Goal: Find specific page/section: Find specific page/section

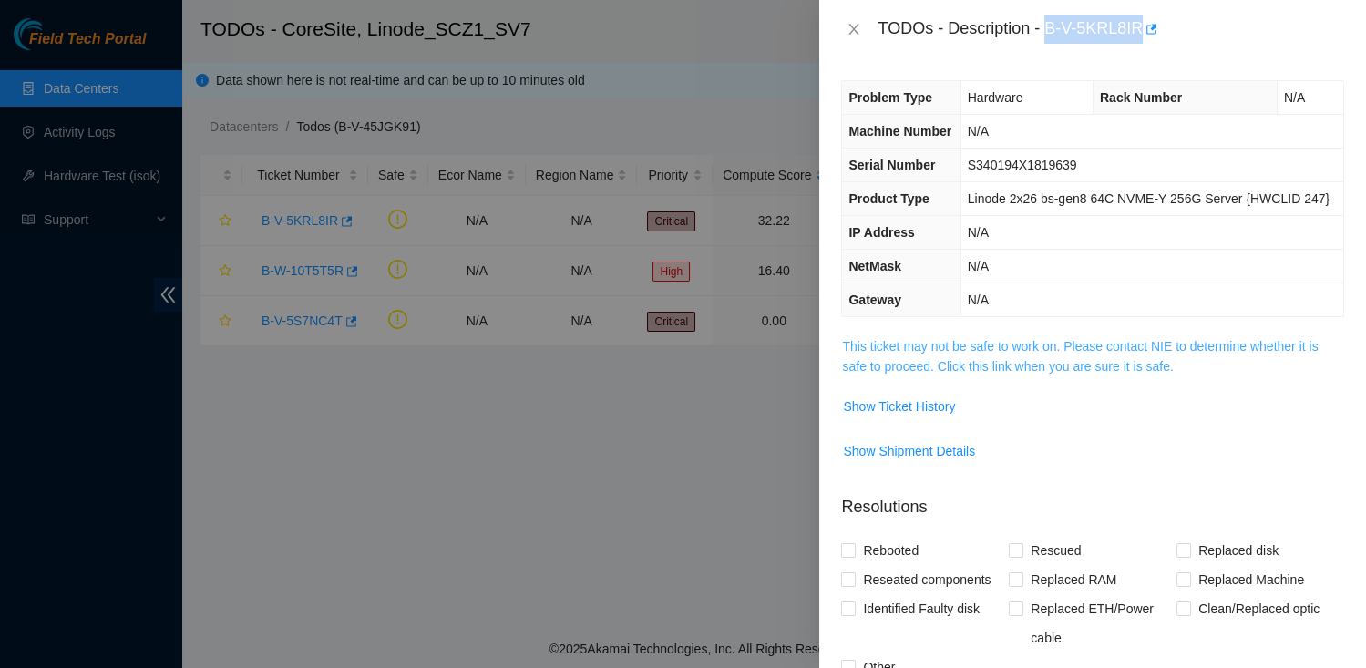
click at [873, 374] on link "This ticket may not be safe to work on. Please contact NIE to determine whether…" at bounding box center [1080, 356] width 476 height 35
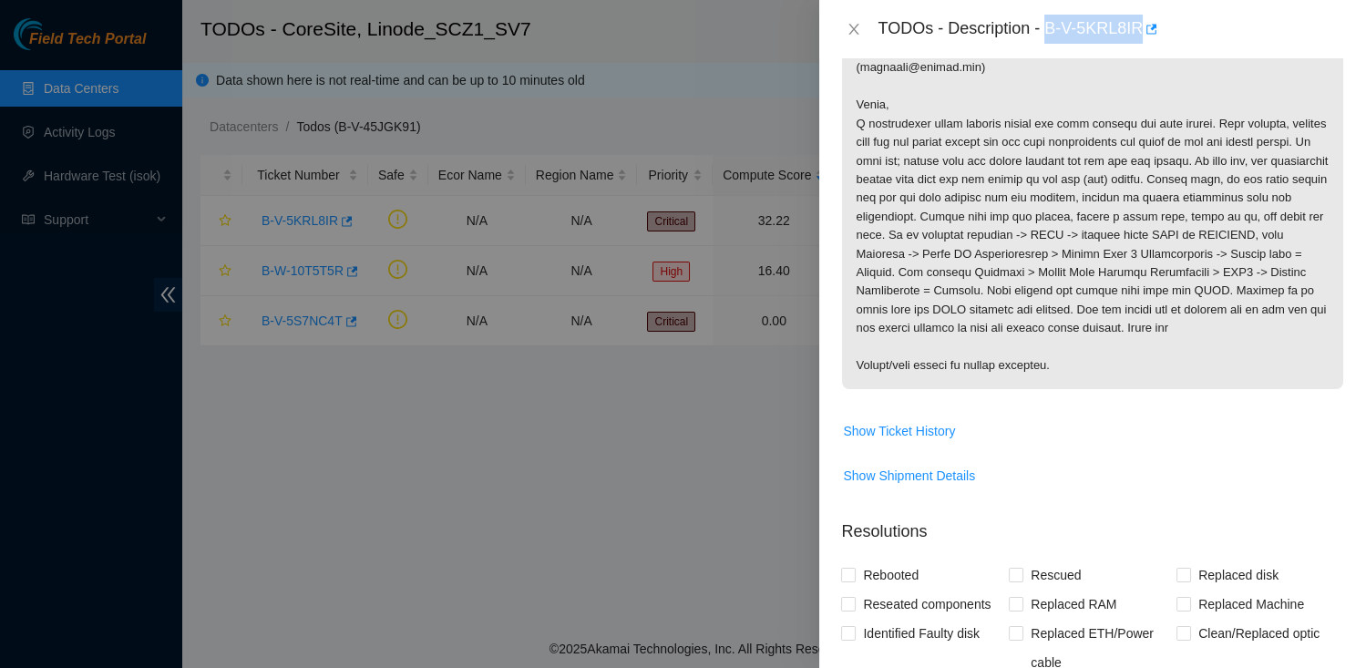
scroll to position [313, 0]
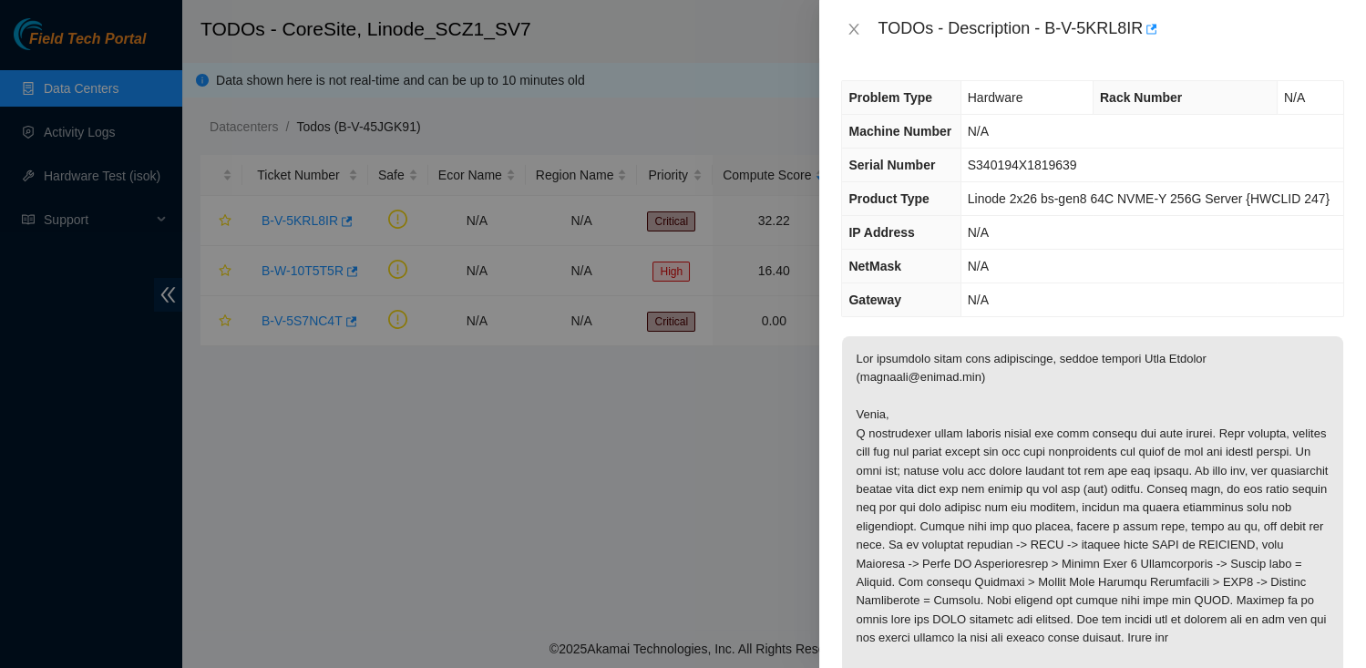
click at [965, 514] on p at bounding box center [1092, 517] width 501 height 363
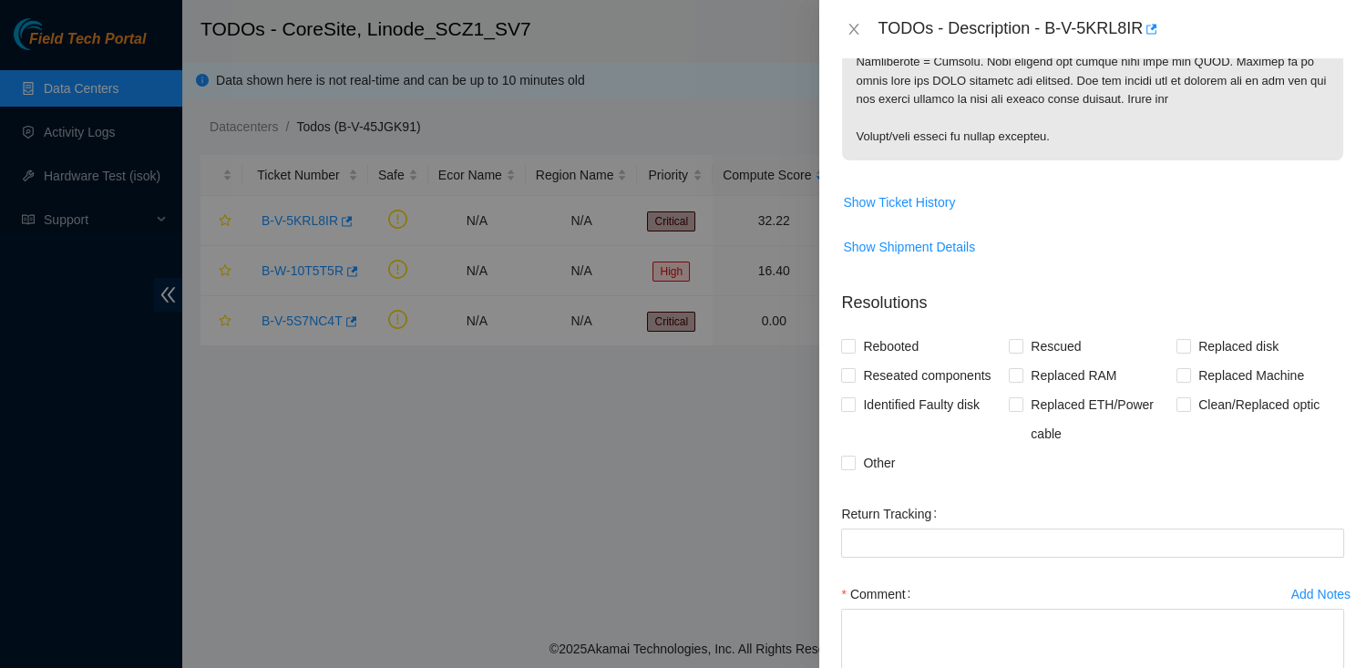
scroll to position [521, 0]
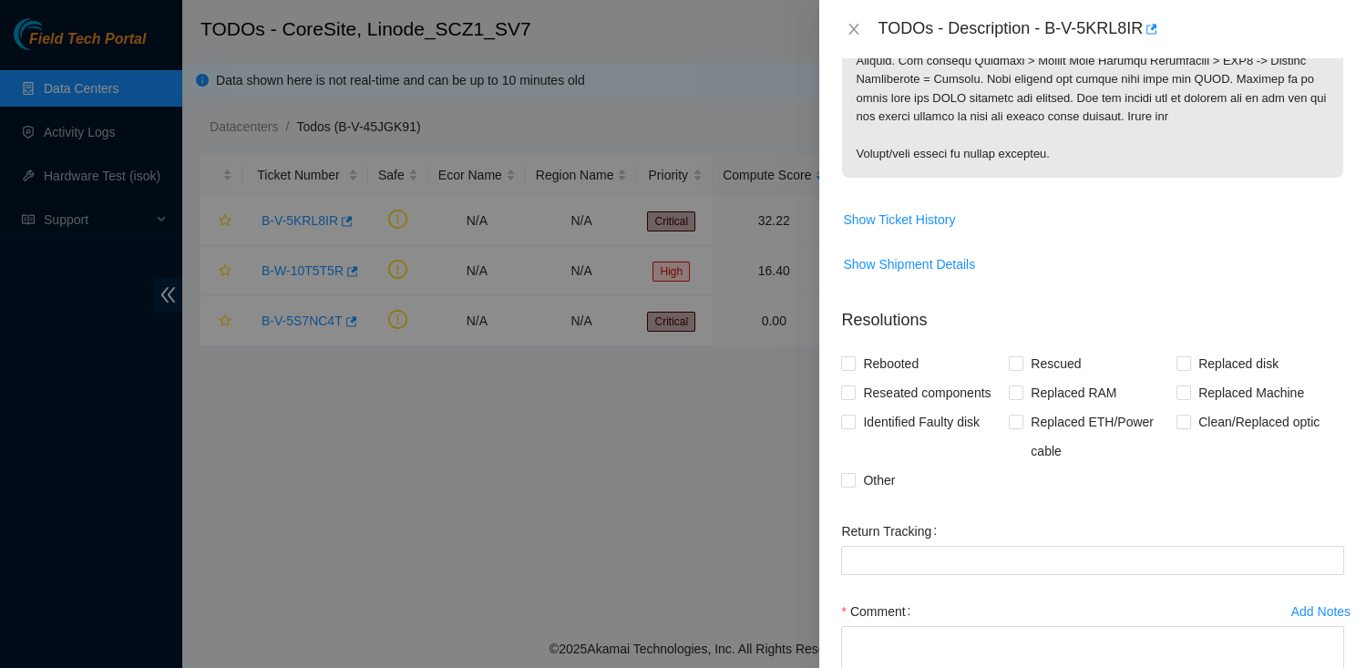
click at [1054, 29] on div "TODOs - Description - B-V-5KRL8IR" at bounding box center [1110, 29] width 467 height 29
click at [1052, 29] on div "TODOs - Description - B-V-5KRL8IR" at bounding box center [1110, 29] width 467 height 29
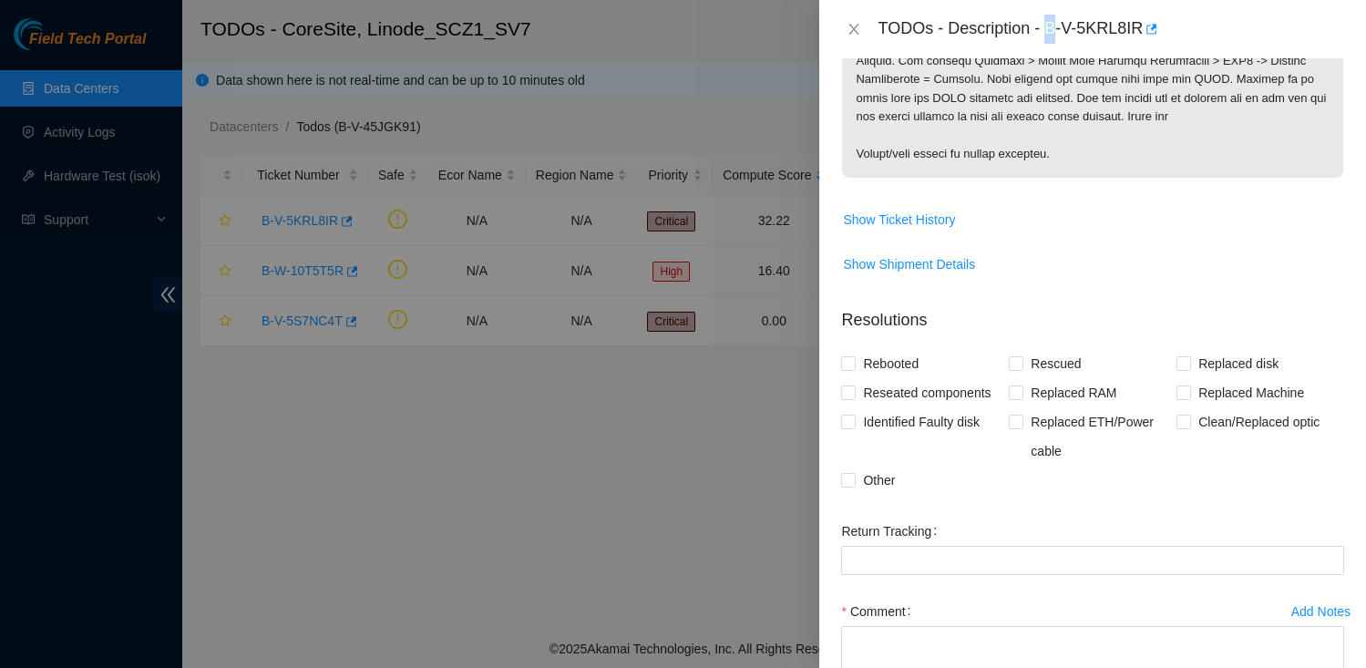
click at [1052, 29] on div "TODOs - Description - B-V-5KRL8IR" at bounding box center [1110, 29] width 467 height 29
click at [1144, 19] on div "TODOs - Description - B-V-5KRL8IR" at bounding box center [1110, 29] width 467 height 29
copy div "B-V-5KRL8IR"
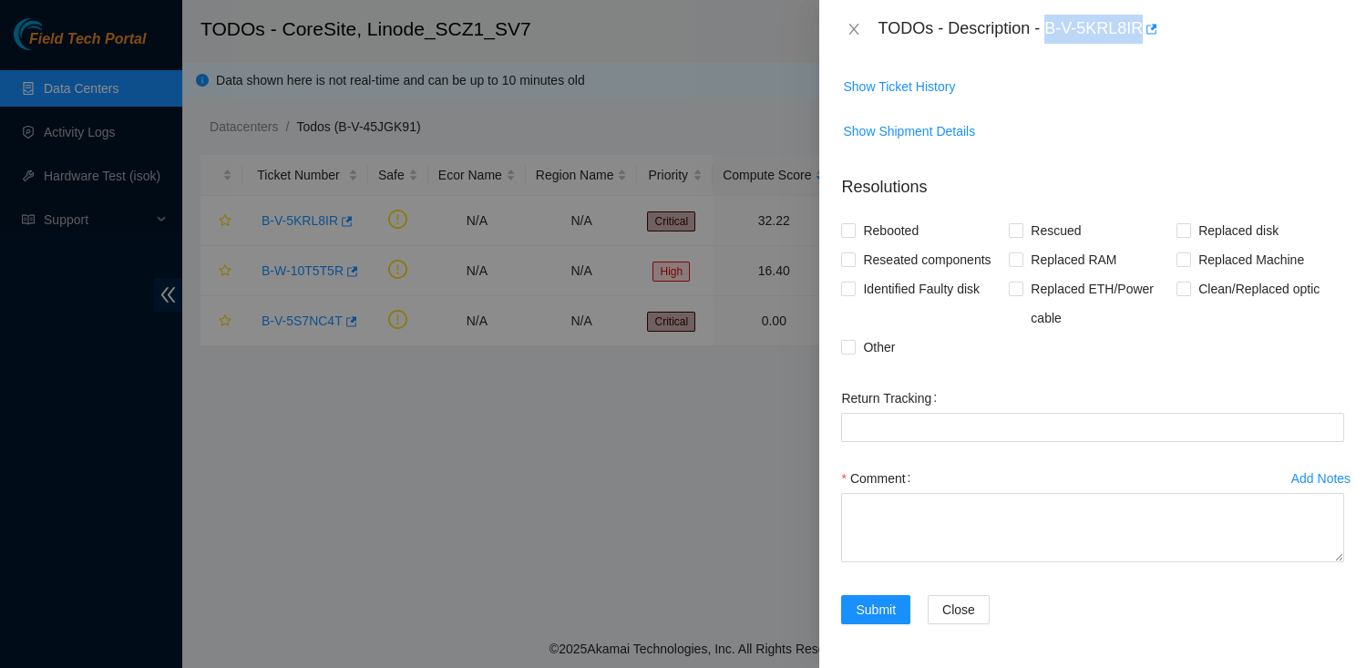
scroll to position [708, 0]
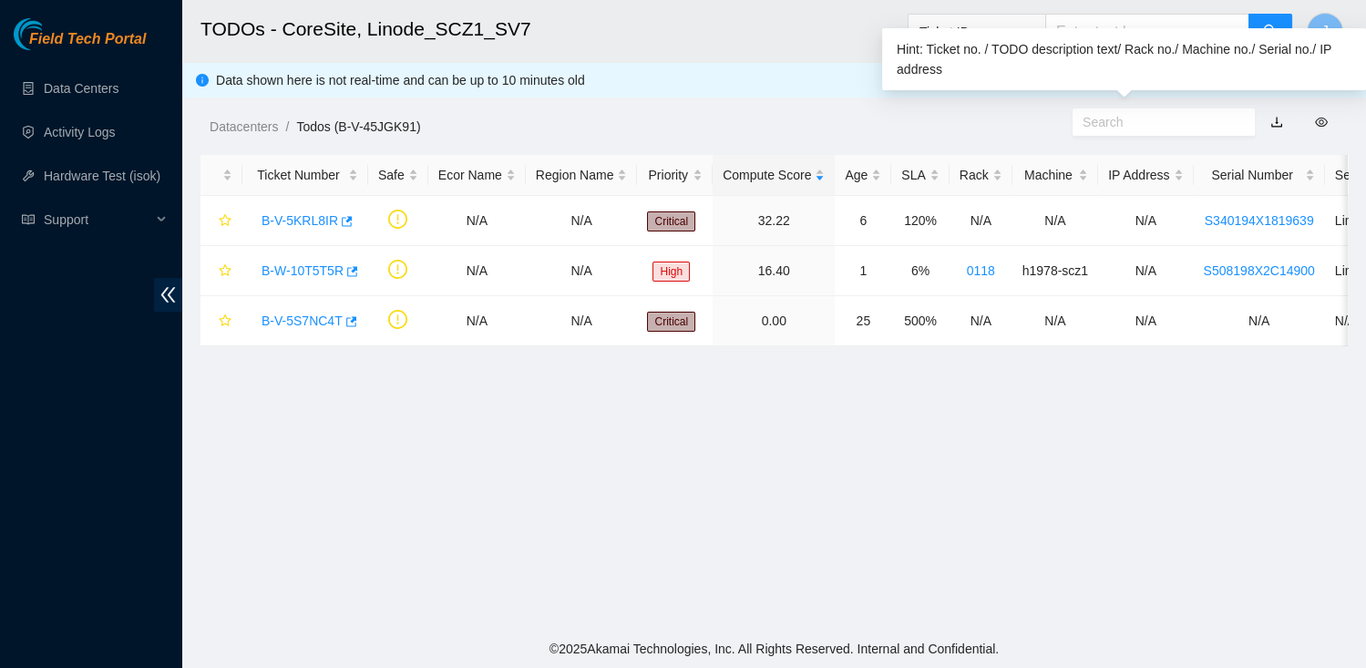
click at [1132, 28] on div "Hint: Ticket no. / TODO description text/ Rack no./ Machine no./ Serial no./ IP…" at bounding box center [1124, 59] width 484 height 62
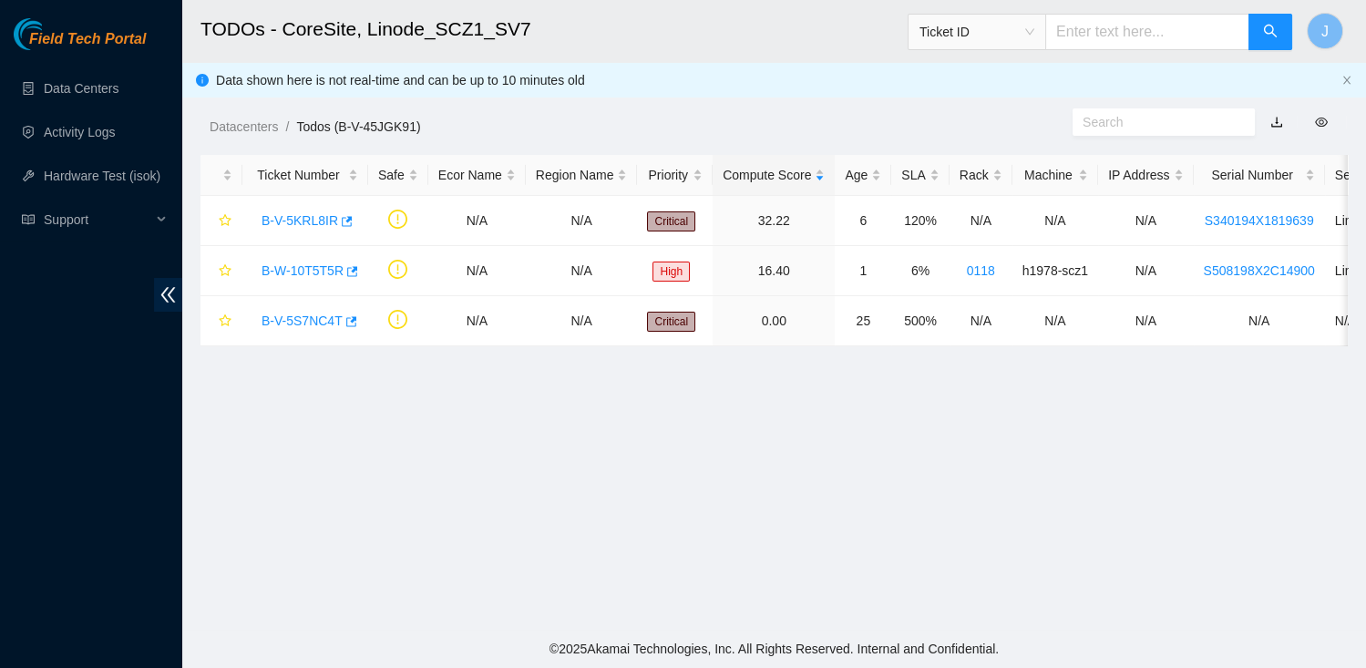
click at [883, 36] on h2 "TODOs - CoreSite, Linode_SCZ1_SV7" at bounding box center [665, 29] width 930 height 58
click at [1124, 32] on input "text" at bounding box center [1147, 32] width 204 height 36
paste input "B-V-5KRL8IR"
type input "B-V-5KRL8IR"
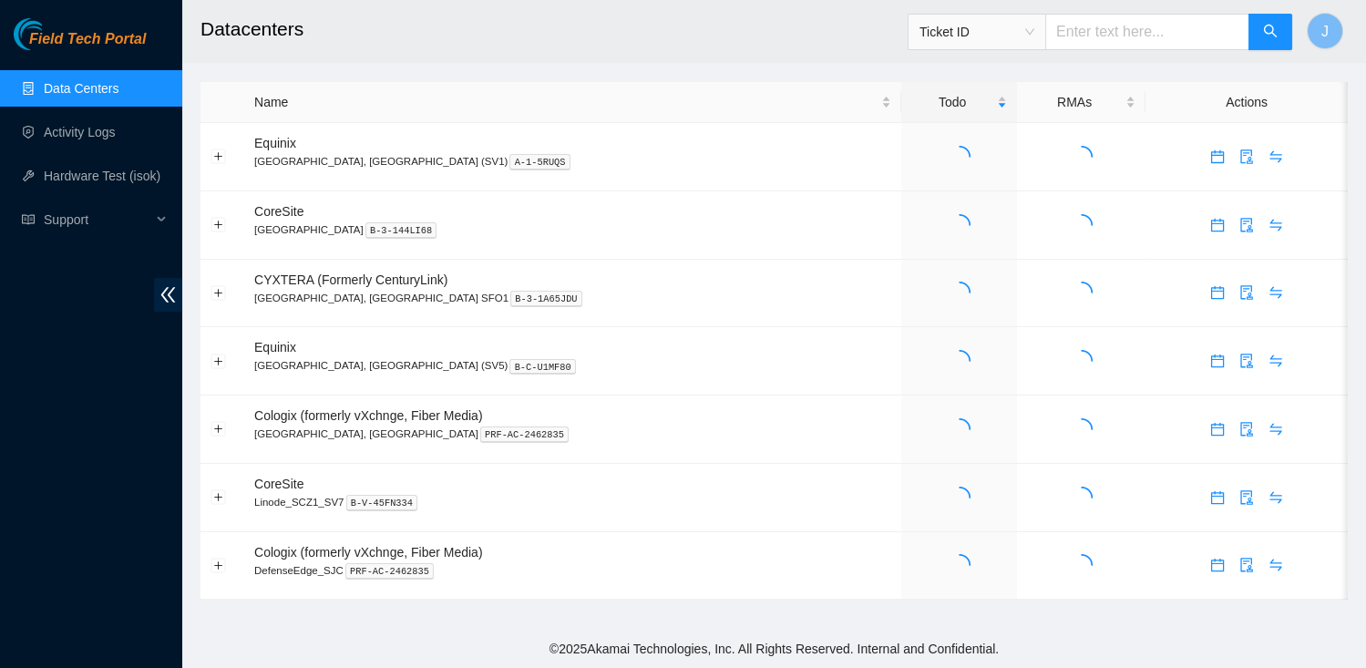
click at [1170, 40] on input "text" at bounding box center [1147, 32] width 204 height 36
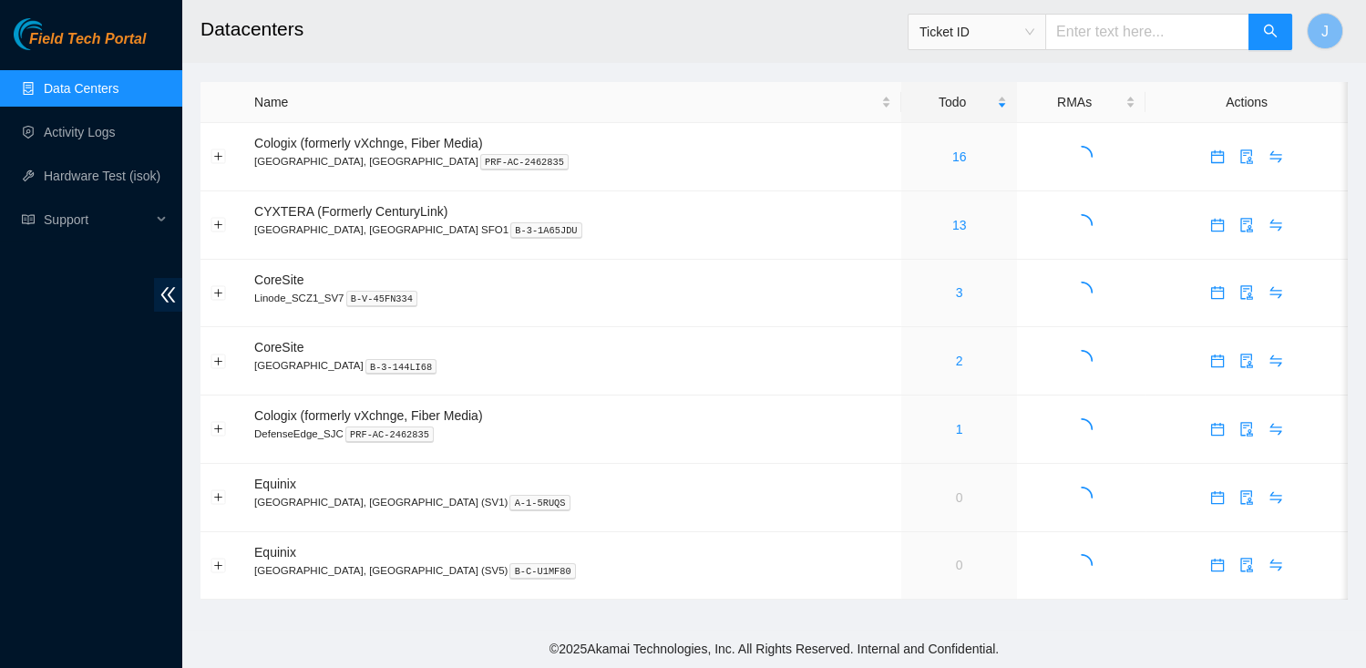
paste input "B-V-5KRL8IR"
type input "B-V-5KRL8IR"
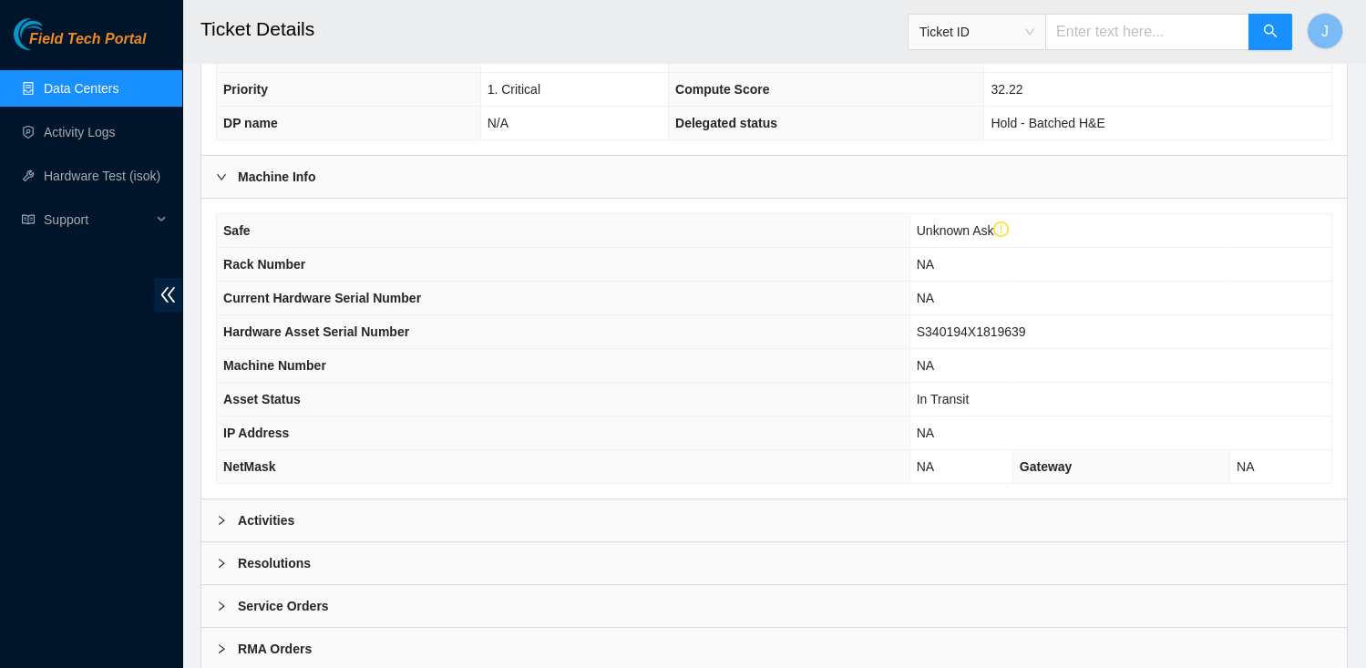
scroll to position [489, 0]
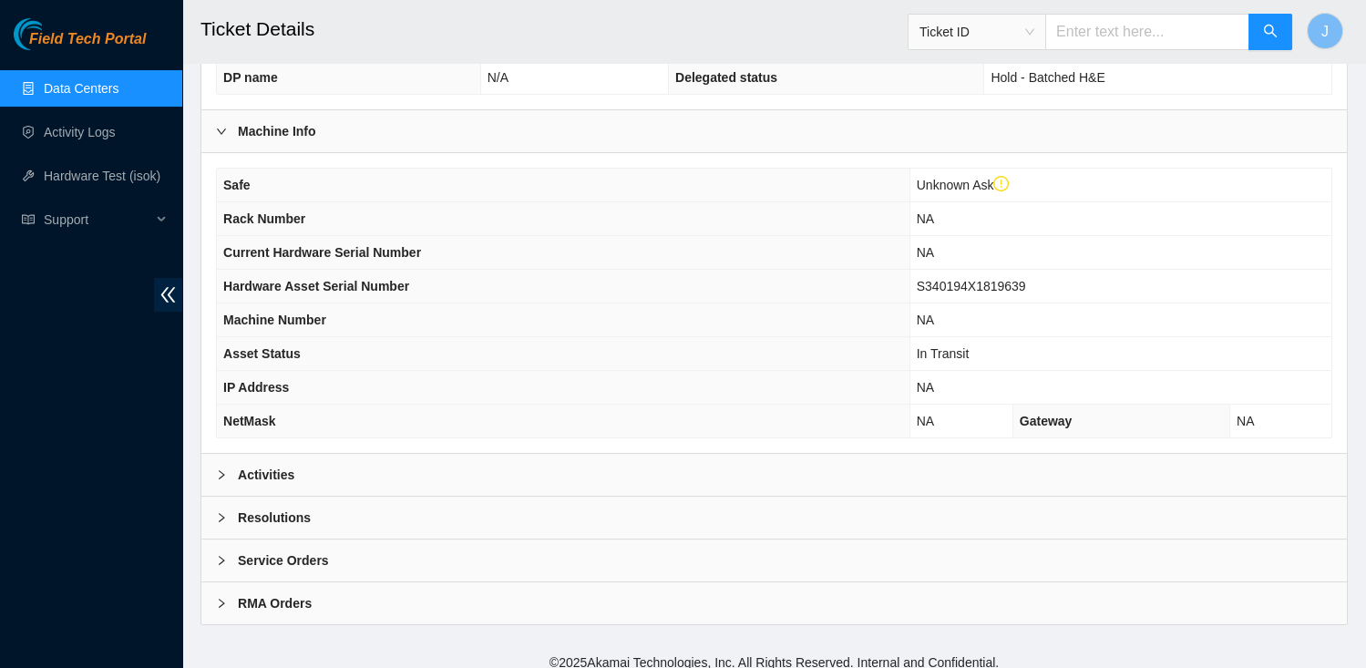
click at [286, 600] on div "RMA Orders" at bounding box center [773, 603] width 1145 height 42
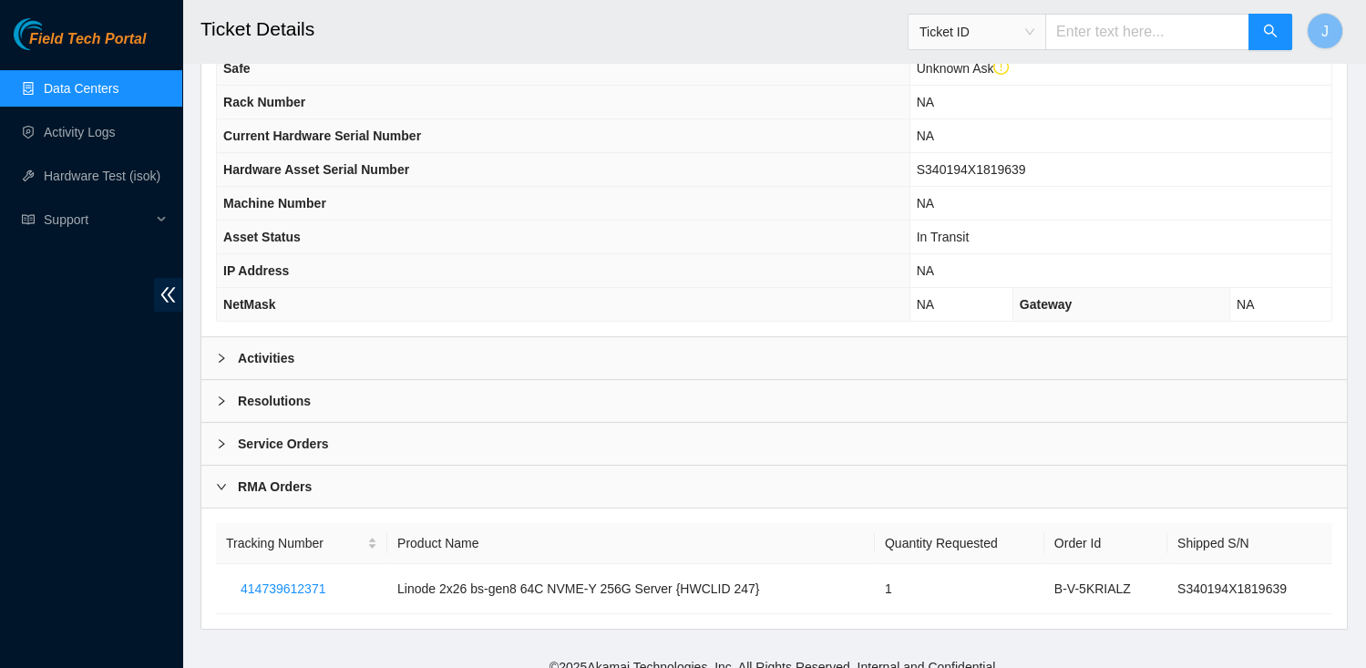
scroll to position [610, 0]
